Goal: Task Accomplishment & Management: Manage account settings

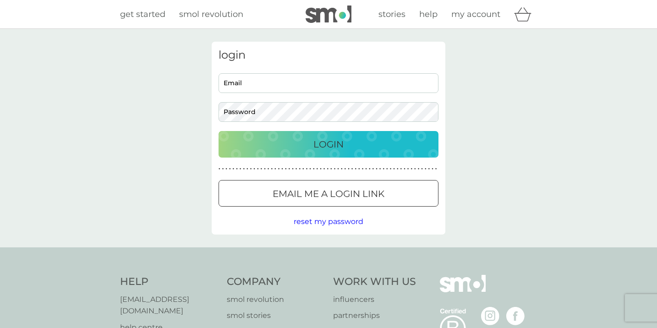
click at [326, 88] on input "Email" at bounding box center [329, 83] width 220 height 20
type input "[EMAIL_ADDRESS][DOMAIN_NAME]"
click at [343, 194] on div at bounding box center [328, 194] width 33 height 10
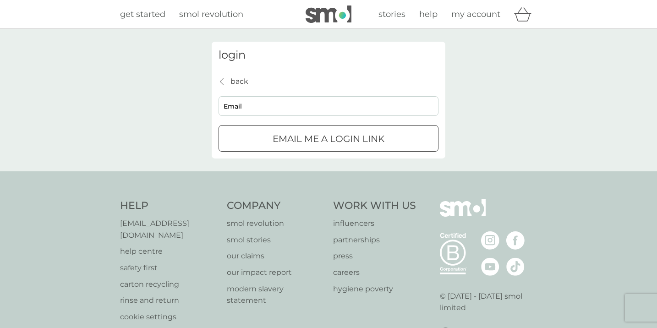
click at [352, 144] on p "Email me a login link" at bounding box center [329, 139] width 112 height 15
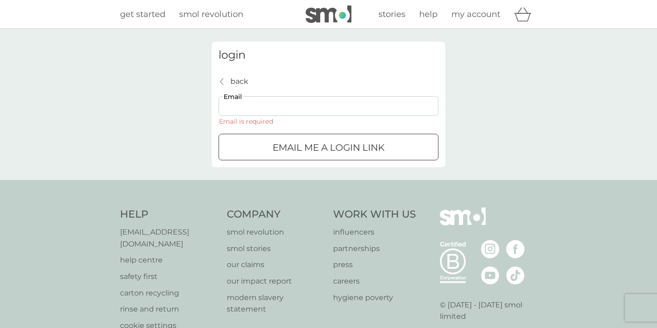
click at [315, 110] on input "Email" at bounding box center [329, 106] width 220 height 20
type input "[EMAIL_ADDRESS][DOMAIN_NAME]"
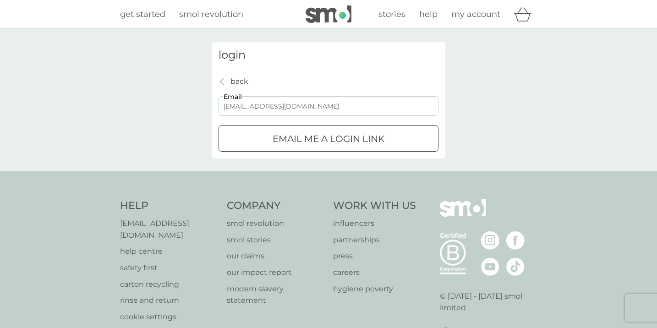
click at [330, 136] on div "submit" at bounding box center [328, 139] width 33 height 10
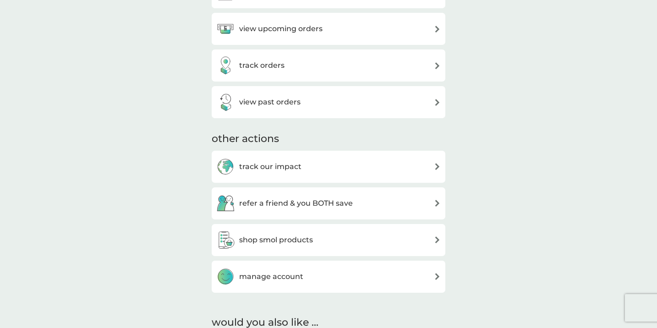
scroll to position [254, 0]
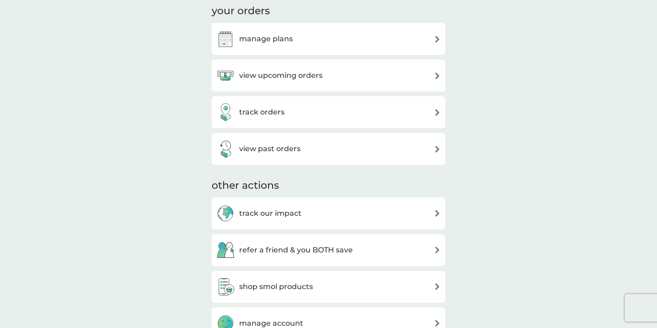
click at [320, 77] on h3 "view upcoming orders" at bounding box center [280, 76] width 83 height 12
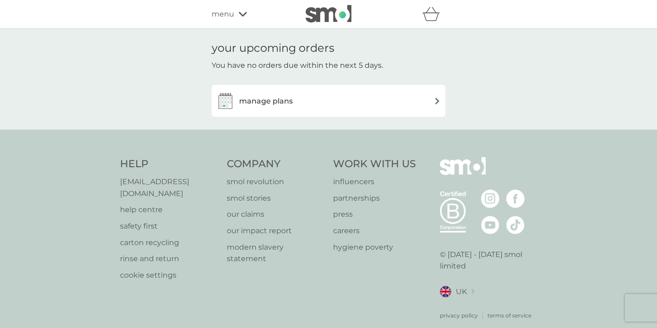
click at [374, 103] on div "manage plans" at bounding box center [328, 101] width 225 height 18
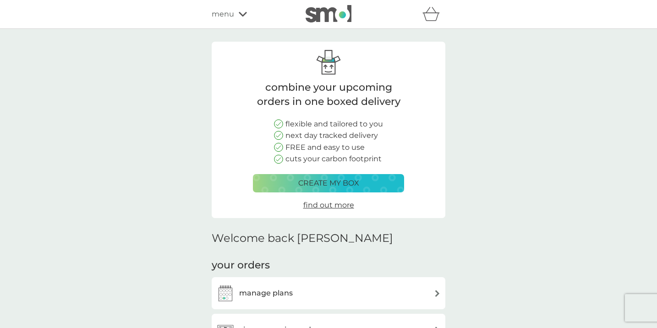
scroll to position [254, 0]
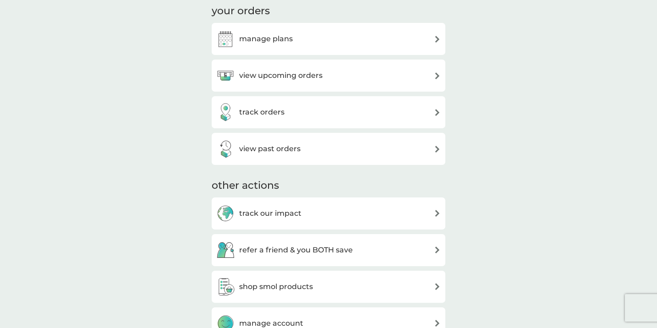
click at [375, 108] on div "track orders" at bounding box center [328, 112] width 225 height 18
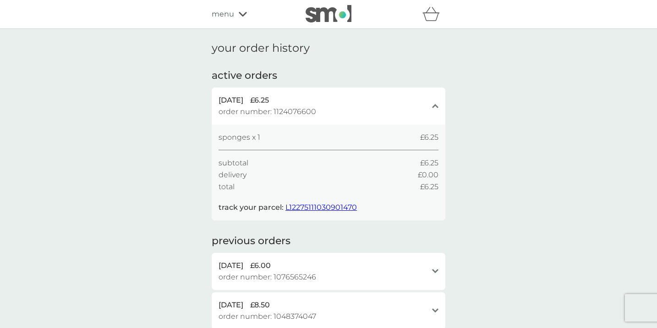
click at [234, 13] on div "menu" at bounding box center [251, 14] width 78 height 12
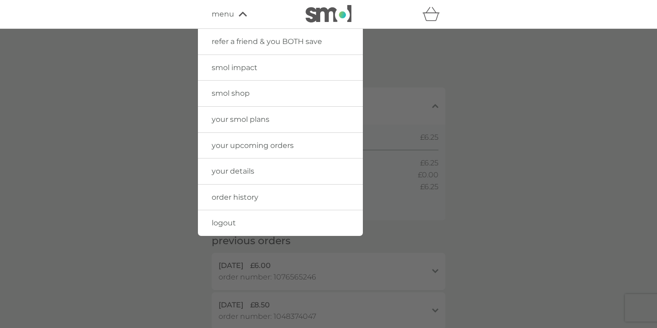
click at [246, 171] on span "your details" at bounding box center [233, 171] width 43 height 9
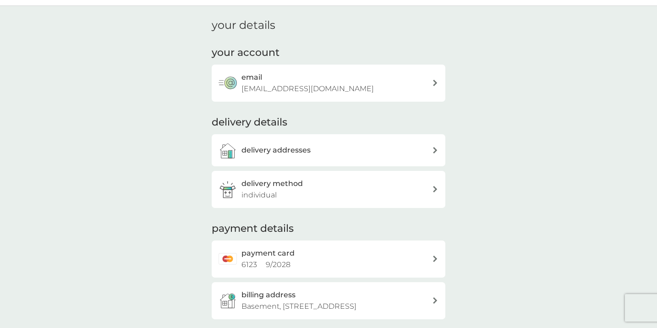
scroll to position [24, 0]
click at [410, 151] on div "delivery addresses" at bounding box center [337, 149] width 191 height 12
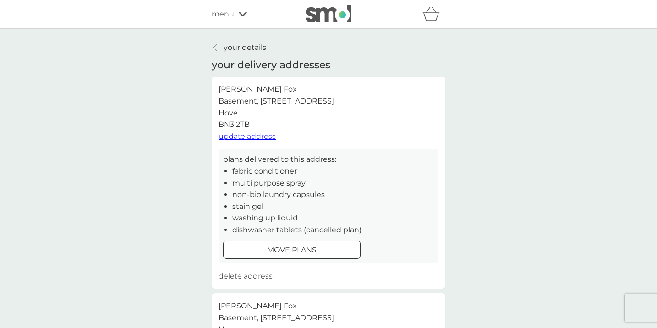
click at [228, 48] on p "your details" at bounding box center [245, 48] width 43 height 12
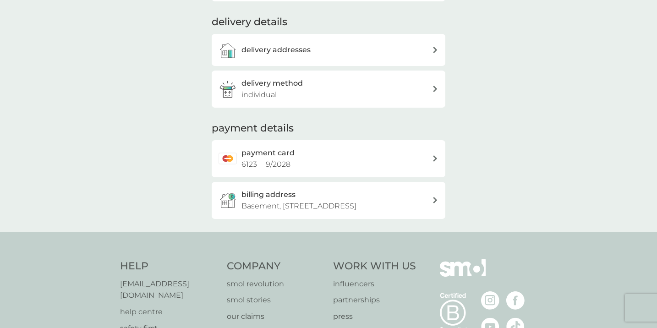
scroll to position [175, 0]
